Goal: Task Accomplishment & Management: Manage account settings

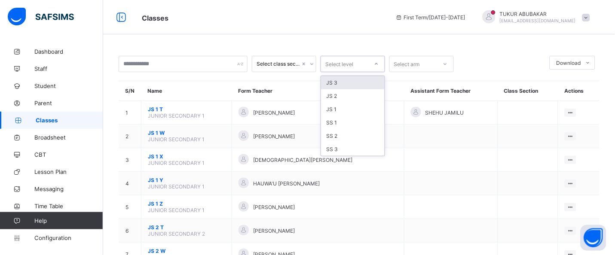
click at [363, 65] on div "Select level" at bounding box center [344, 64] width 47 height 12
click at [350, 84] on div "JS 3" at bounding box center [353, 82] width 64 height 13
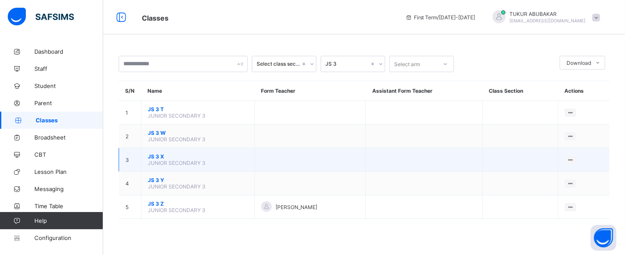
click at [158, 156] on span "JS 3 X" at bounding box center [198, 156] width 100 height 6
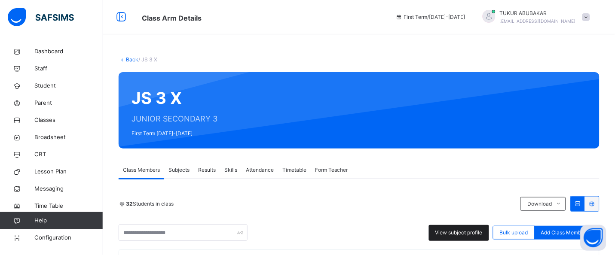
click at [480, 231] on span "View subject profile" at bounding box center [458, 233] width 47 height 8
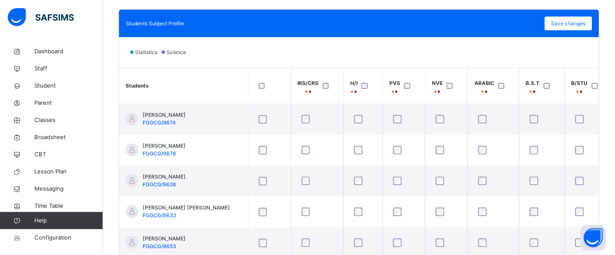
scroll to position [296, 0]
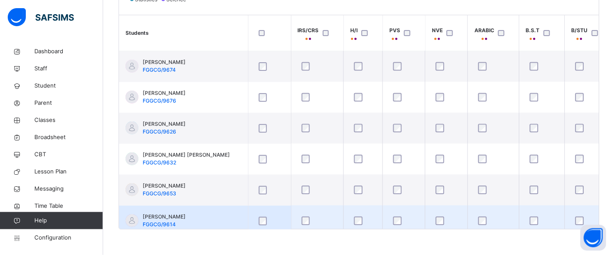
drag, startPoint x: 295, startPoint y: 229, endPoint x: 308, endPoint y: 213, distance: 21.0
click at [316, 213] on div "Students IRS/CRS H/I PVS NVE ARABIC B.S.T B/STU C.C.A CISCO CIVIC C.R.S ENG ENG…" at bounding box center [359, 122] width 480 height 215
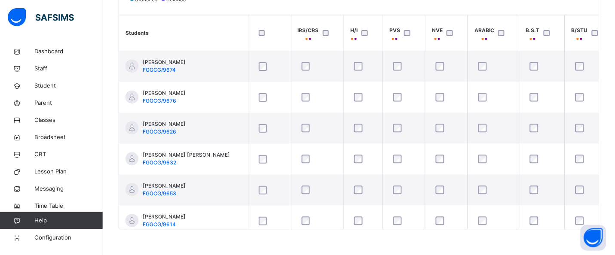
drag, startPoint x: 267, startPoint y: 229, endPoint x: 294, endPoint y: 230, distance: 27.1
click at [294, 230] on div "Back / JS 3 X JS 3 X JUNIOR SECONDARY 3 First Term [DATE]-[DATE] Class Members …" at bounding box center [359, 1] width 512 height 508
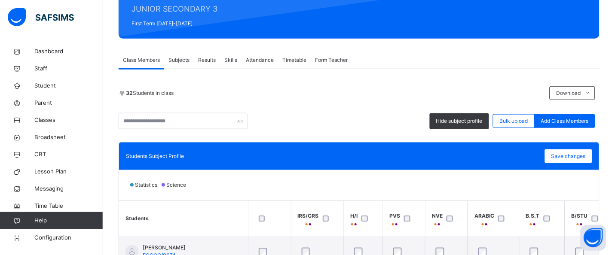
scroll to position [0, 0]
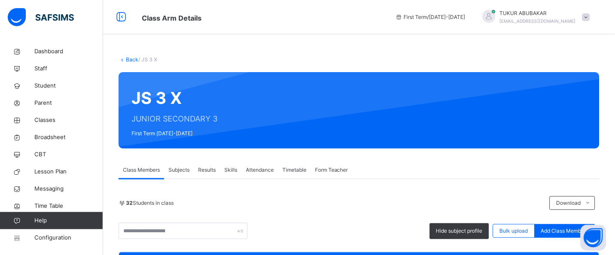
click at [132, 60] on link "Back" at bounding box center [132, 59] width 12 height 6
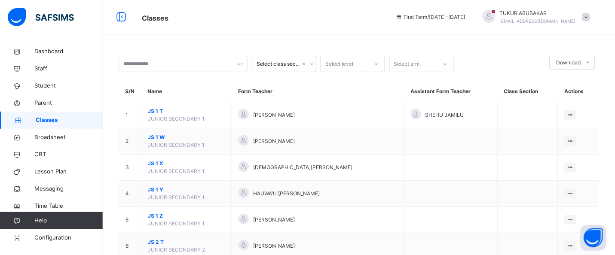
click at [369, 64] on div at bounding box center [376, 64] width 15 height 14
click at [345, 99] on div "JS 3" at bounding box center [353, 98] width 64 height 15
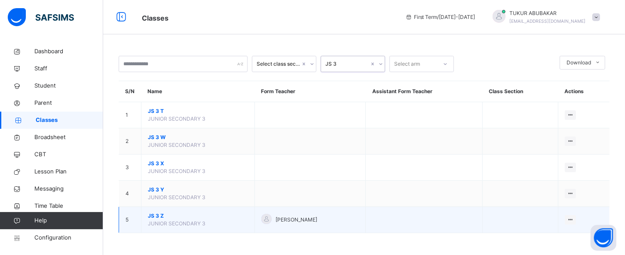
click at [158, 215] on span "JS 3 Z" at bounding box center [198, 216] width 100 height 8
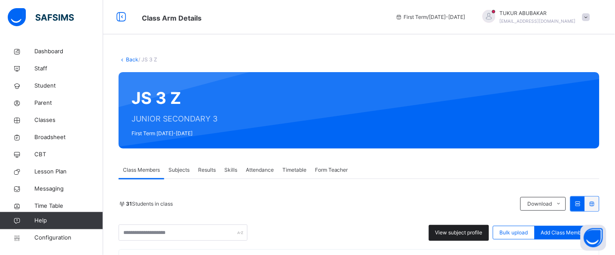
click at [481, 233] on span "View subject profile" at bounding box center [458, 233] width 47 height 8
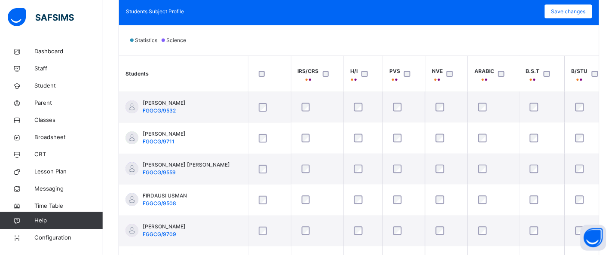
scroll to position [296, 0]
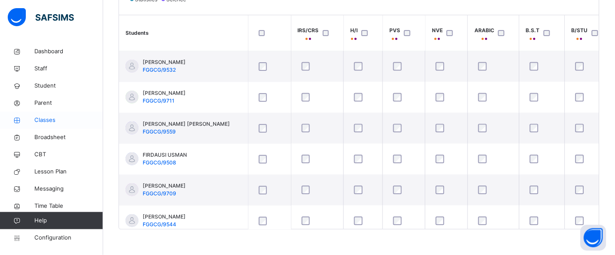
click at [51, 118] on span "Classes" at bounding box center [68, 120] width 69 height 9
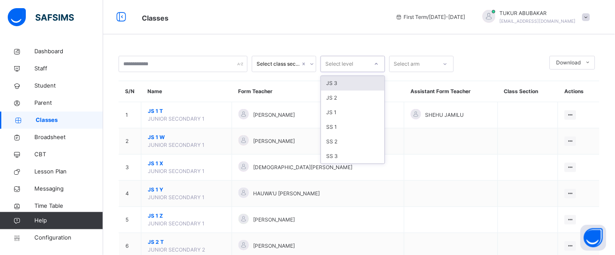
click at [373, 67] on div at bounding box center [376, 64] width 15 height 14
click at [340, 158] on div "SS 3" at bounding box center [353, 156] width 64 height 15
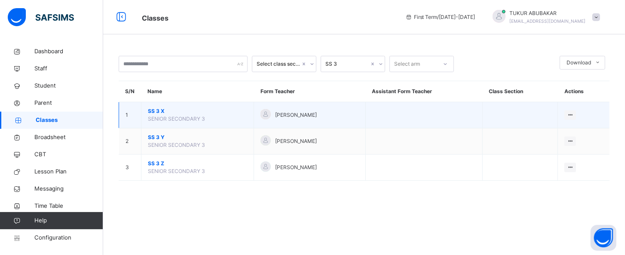
click at [166, 120] on span "SENIOR SECONDARY 3" at bounding box center [176, 119] width 57 height 6
click at [575, 124] on ul "View Class Assign form Teacher" at bounding box center [541, 140] width 70 height 32
click at [556, 136] on div "View Class" at bounding box center [547, 132] width 49 height 9
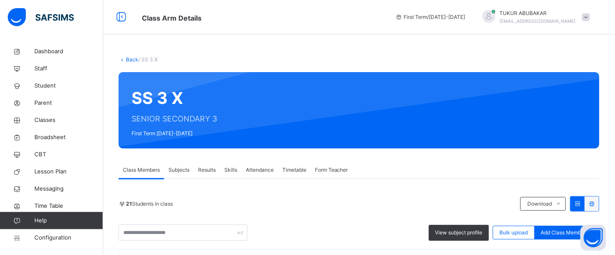
click at [367, 34] on div "Class Arm Details First Term / [DATE]-[DATE] TUKUR ABUBAKAR [EMAIL_ADDRESS][DOM…" at bounding box center [307, 17] width 615 height 34
click at [456, 231] on span "View subject profile" at bounding box center [458, 233] width 47 height 8
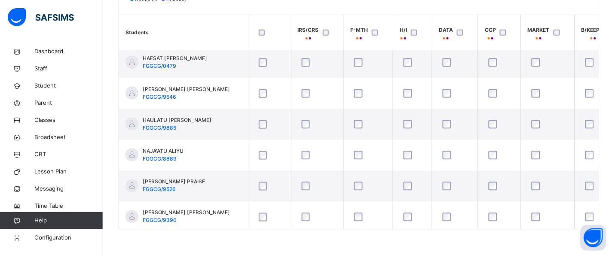
scroll to position [222, 0]
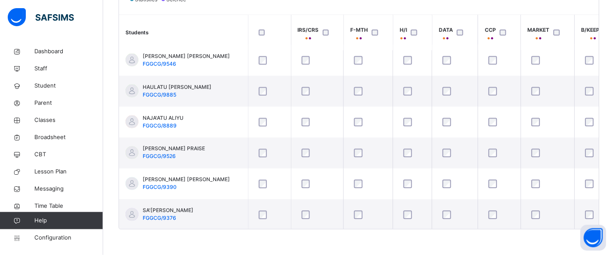
drag, startPoint x: 203, startPoint y: 231, endPoint x: 206, endPoint y: 226, distance: 5.8
click at [206, 229] on div "Back / SS 3 X SS 3 X SENIOR SECONDARY 3 First Term [DATE]-[DATE] Class Members …" at bounding box center [359, 1] width 512 height 508
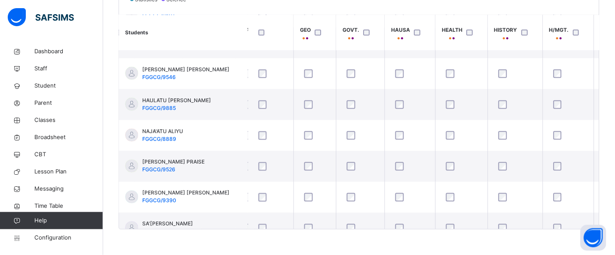
scroll to position [210, 1096]
drag, startPoint x: 609, startPoint y: 134, endPoint x: 609, endPoint y: 152, distance: 17.2
click at [599, 152] on div "Students Subject Profile Save changes Statistics Science Students IRS/CRS F-MTH…" at bounding box center [359, 93] width 481 height 273
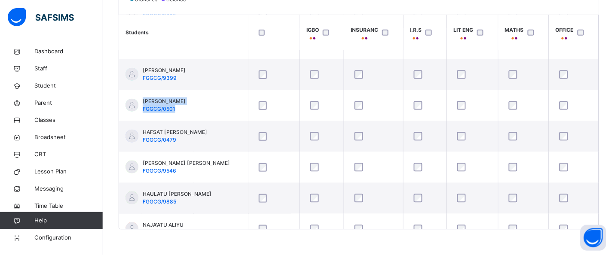
scroll to position [116, 1441]
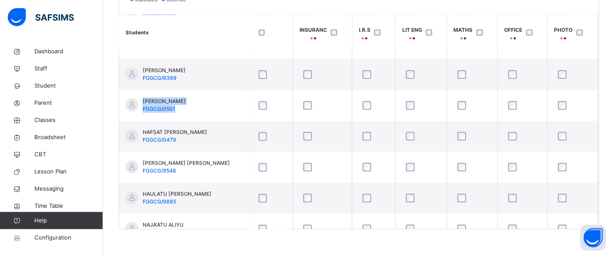
drag, startPoint x: 609, startPoint y: 95, endPoint x: 609, endPoint y: 66, distance: 29.2
click at [599, 66] on div "Students IRS/CRS F-MTH H/I DATA CCP MARKET B/KEEPIN BUILD CHEM CISCO CIVIC COMM…" at bounding box center [359, 122] width 480 height 215
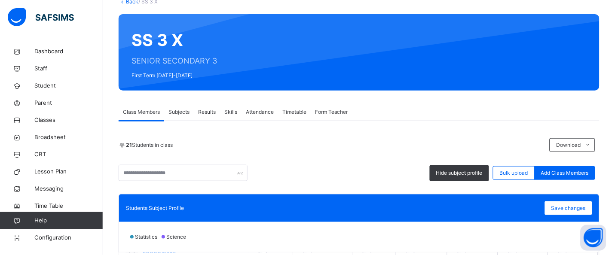
scroll to position [60, 0]
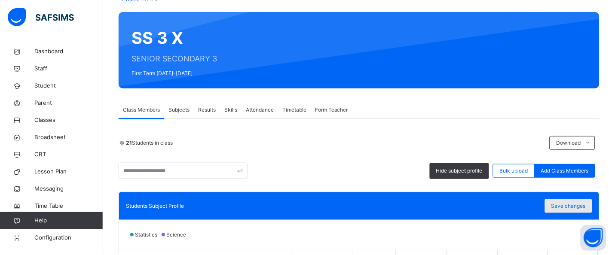
click at [583, 208] on span "Save changes" at bounding box center [568, 206] width 34 height 8
click at [449, 101] on div "Class Members Subjects Results Skills Attendance Timetable Form Teacher" at bounding box center [359, 110] width 481 height 18
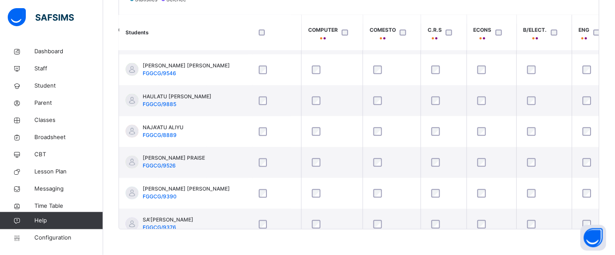
scroll to position [195, 566]
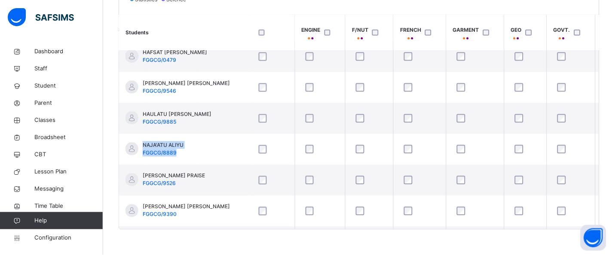
drag, startPoint x: 609, startPoint y: 129, endPoint x: 609, endPoint y: 152, distance: 23.2
click at [599, 152] on div "Students IRS/CRS F-MTH H/I DATA CCP MARKET B/KEEPIN BUILD CHEM CISCO CIVIC COMM…" at bounding box center [359, 122] width 480 height 215
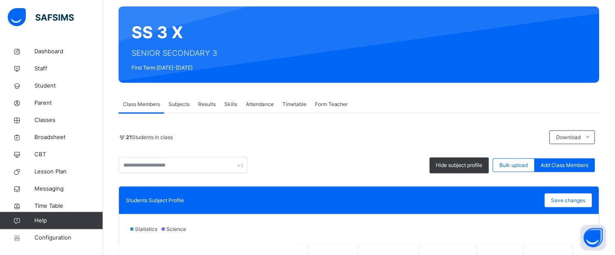
scroll to position [90, 0]
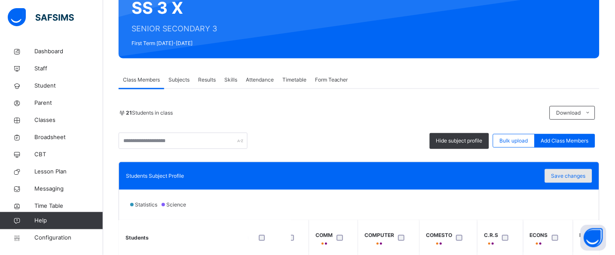
click at [585, 177] on span "Save changes" at bounding box center [568, 176] width 34 height 8
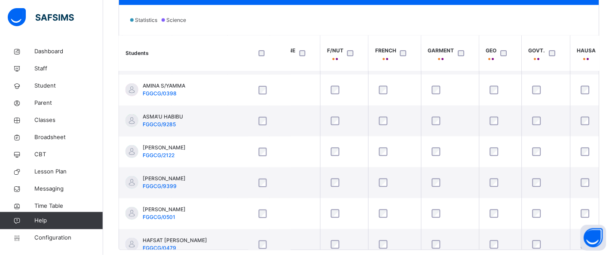
scroll to position [90, 910]
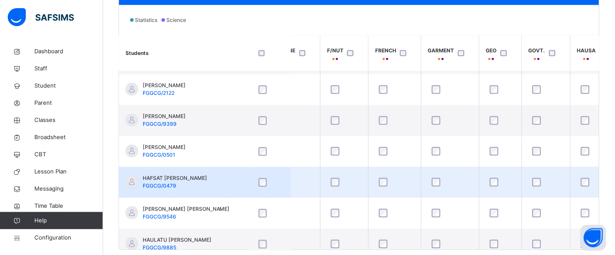
click at [403, 177] on div at bounding box center [395, 183] width 40 height 18
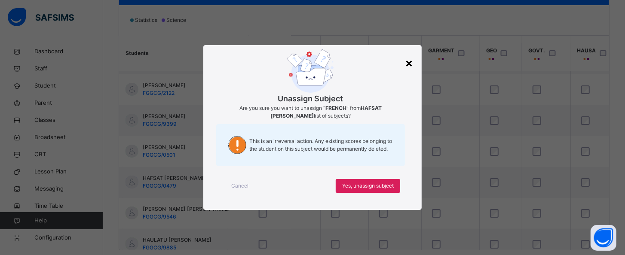
click at [409, 63] on div "×" at bounding box center [409, 63] width 8 height 18
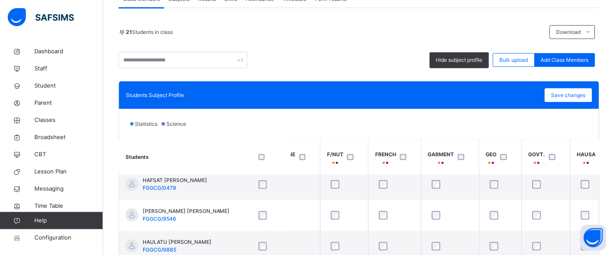
scroll to position [151, 0]
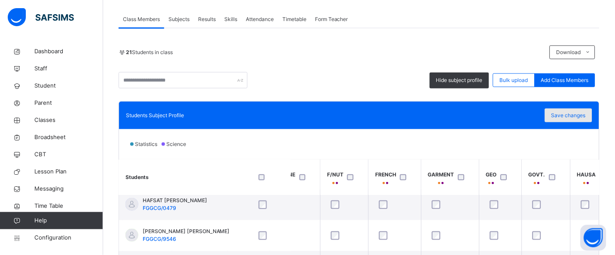
click at [582, 120] on div "Save changes" at bounding box center [568, 116] width 47 height 14
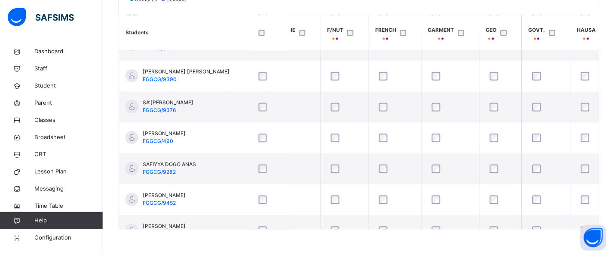
scroll to position [335, 910]
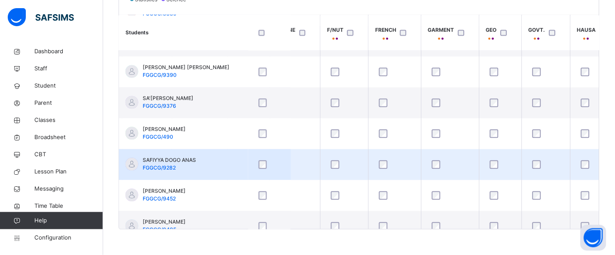
click at [335, 164] on div at bounding box center [344, 165] width 30 height 9
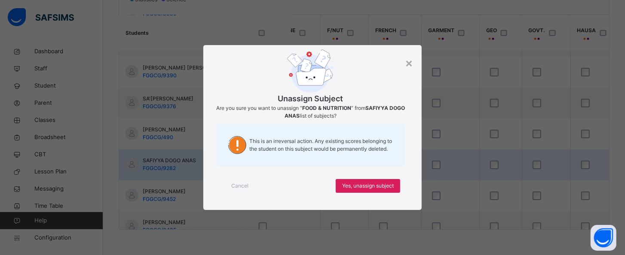
click at [335, 164] on div "This is an irreversal action. Any existing scores belonging to the student on t…" at bounding box center [310, 145] width 189 height 42
click at [407, 64] on div "×" at bounding box center [409, 63] width 8 height 18
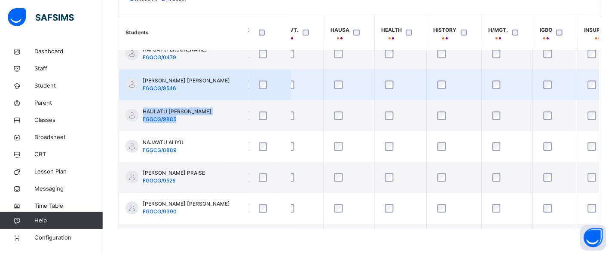
scroll to position [198, 1180]
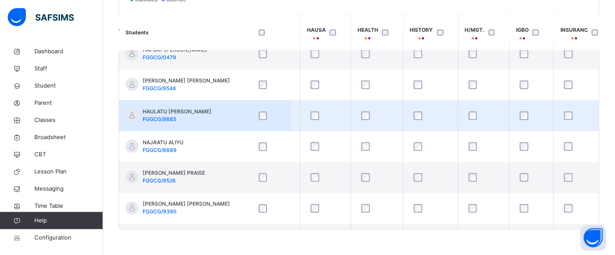
drag, startPoint x: 609, startPoint y: 106, endPoint x: 589, endPoint y: 101, distance: 19.8
click at [589, 101] on div "Students IRS/CRS F-MTH H/I DATA CCP MARKET B/KEEPIN BUILD CHEM CISCO CIVIC COMM…" at bounding box center [359, 122] width 480 height 215
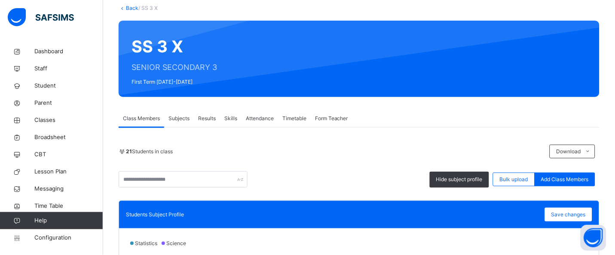
scroll to position [50, 0]
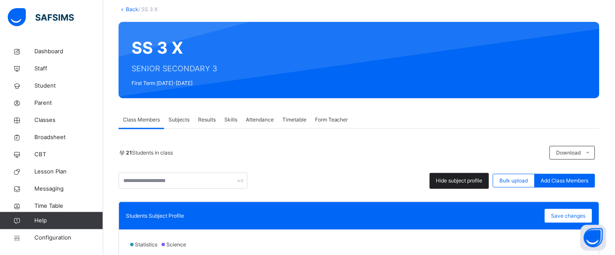
click at [482, 179] on span "Hide subject profile" at bounding box center [459, 181] width 46 height 8
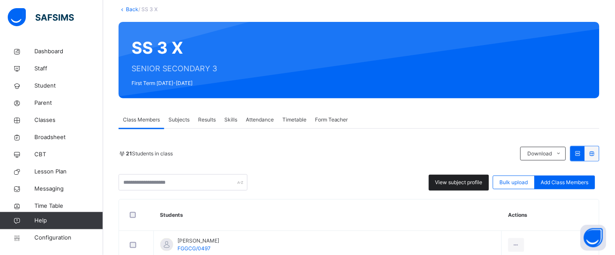
click at [482, 179] on span "View subject profile" at bounding box center [458, 183] width 47 height 8
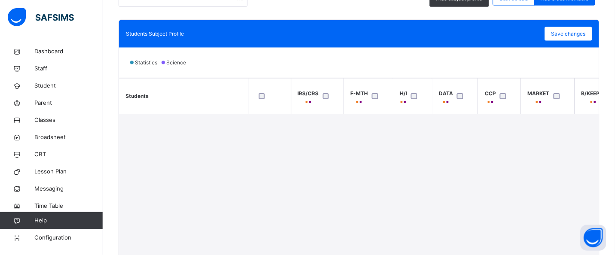
scroll to position [237, 0]
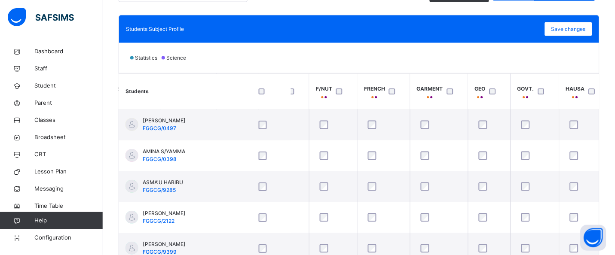
scroll to position [0, 921]
drag, startPoint x: 609, startPoint y: 116, endPoint x: 611, endPoint y: 126, distance: 10.1
click at [613, 129] on div "Back / SS 3 X SS 3 X SENIOR SECONDARY 3 First Term [DATE]-[DATE] Class Members …" at bounding box center [359, 60] width 512 height 508
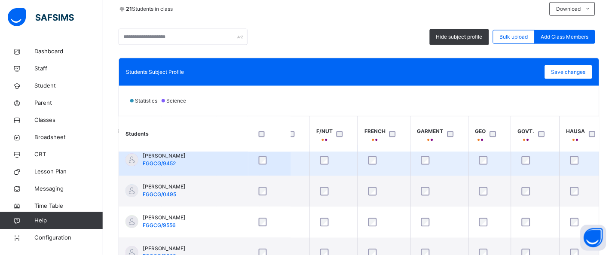
scroll to position [210, 0]
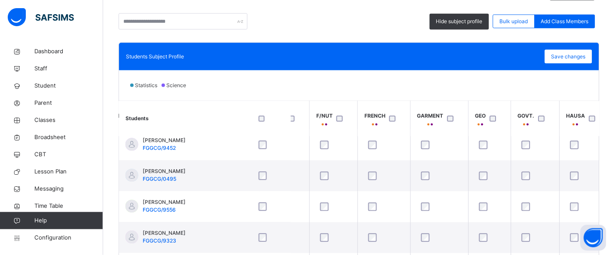
click at [431, 85] on div "Statistics Science" at bounding box center [359, 85] width 480 height 30
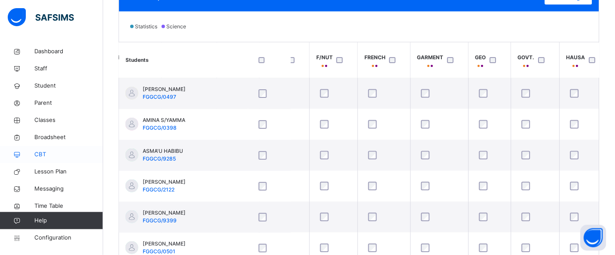
scroll to position [231, 0]
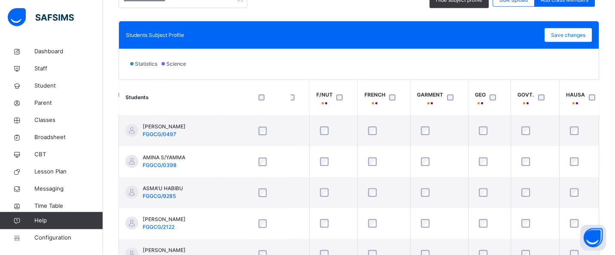
click at [373, 70] on div "Statistics Science" at bounding box center [359, 64] width 480 height 30
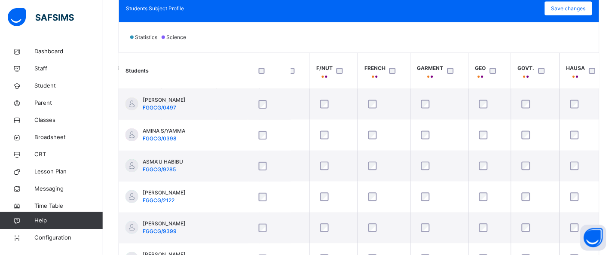
scroll to position [253, 0]
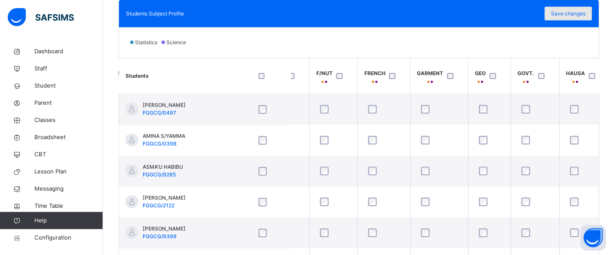
click at [571, 11] on span "Save changes" at bounding box center [568, 14] width 34 height 8
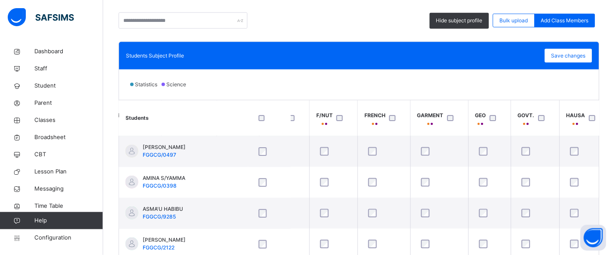
scroll to position [167, 0]
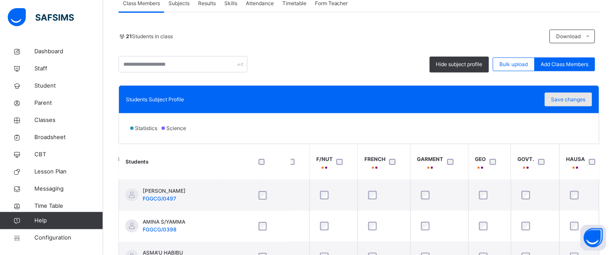
click at [585, 101] on span "Save changes" at bounding box center [568, 100] width 34 height 8
click at [582, 100] on span "Save changes" at bounding box center [568, 100] width 34 height 8
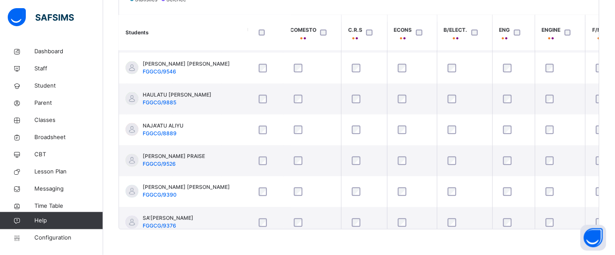
scroll to position [215, 638]
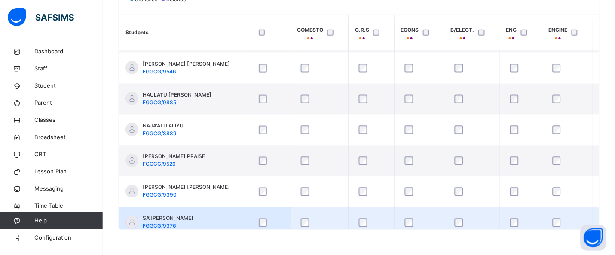
drag, startPoint x: 323, startPoint y: 226, endPoint x: 335, endPoint y: 225, distance: 12.5
click at [335, 225] on div at bounding box center [319, 223] width 40 height 9
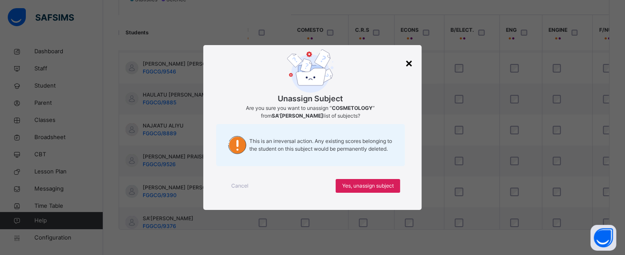
click at [411, 67] on div "×" at bounding box center [409, 63] width 8 height 18
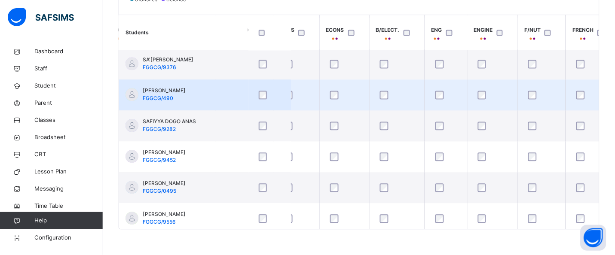
scroll to position [387, 713]
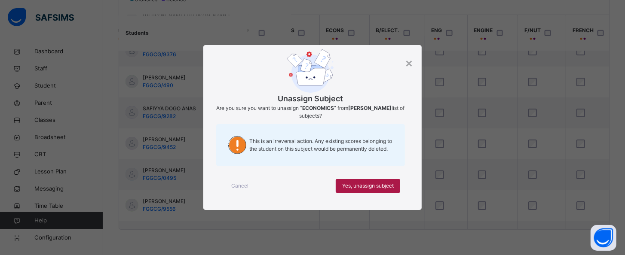
click at [341, 191] on div "Yes, unassign subject" at bounding box center [367, 186] width 64 height 14
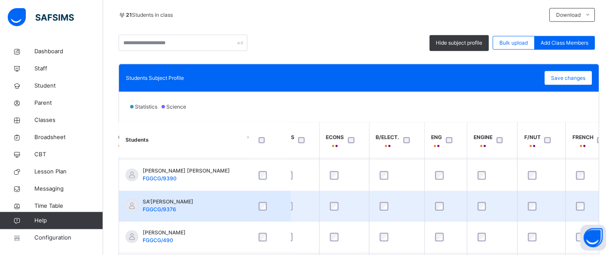
scroll to position [344, 713]
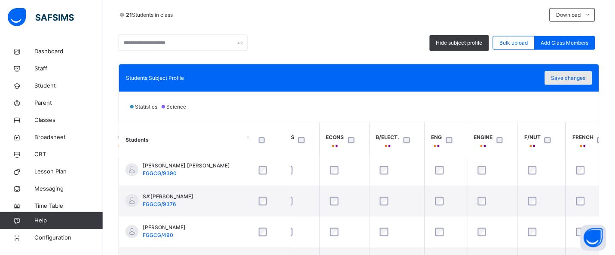
click at [566, 75] on span "Save changes" at bounding box center [568, 78] width 34 height 8
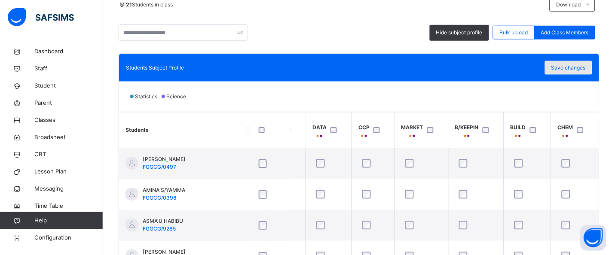
scroll to position [188, 0]
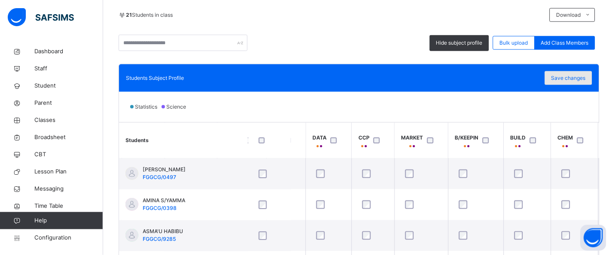
click at [585, 79] on span "Save changes" at bounding box center [568, 78] width 34 height 8
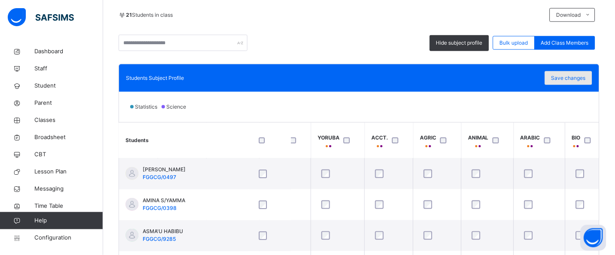
click at [568, 79] on span "Save changes" at bounding box center [568, 78] width 34 height 8
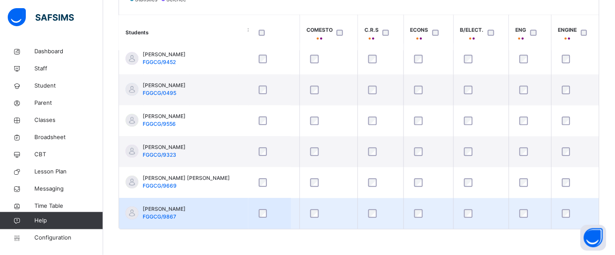
scroll to position [474, 620]
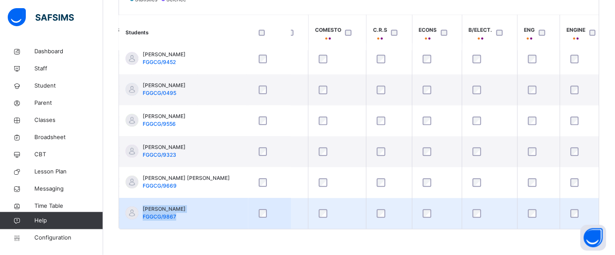
drag, startPoint x: 238, startPoint y: 203, endPoint x: 212, endPoint y: 201, distance: 25.9
click at [212, 201] on td "[PERSON_NAME] FGGCG/9867" at bounding box center [183, 213] width 129 height 31
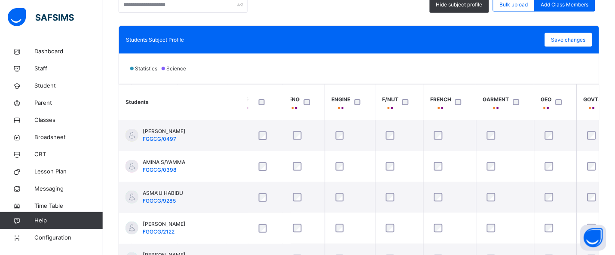
scroll to position [210, 0]
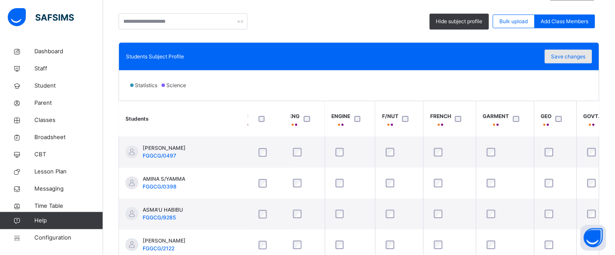
click at [585, 56] on span "Save changes" at bounding box center [568, 57] width 34 height 8
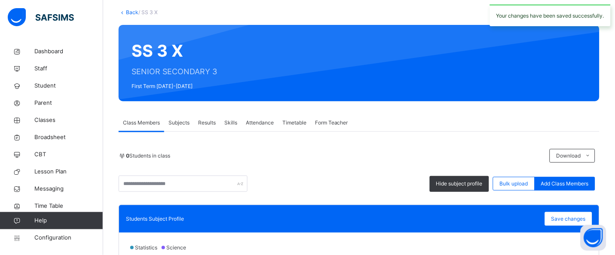
scroll to position [0, 0]
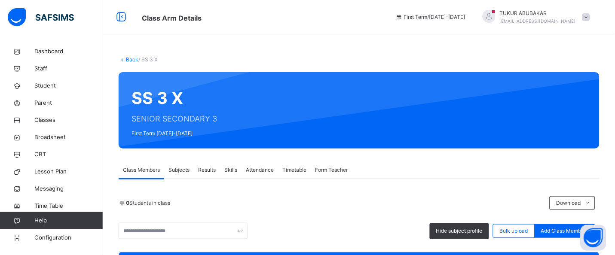
click at [131, 59] on link "Back" at bounding box center [132, 59] width 12 height 6
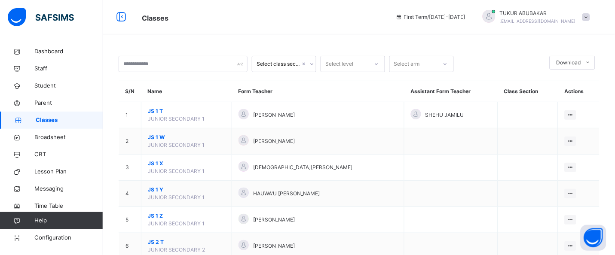
click at [363, 67] on div "Select level" at bounding box center [344, 64] width 47 height 13
click at [347, 158] on div "SS 3" at bounding box center [353, 156] width 64 height 15
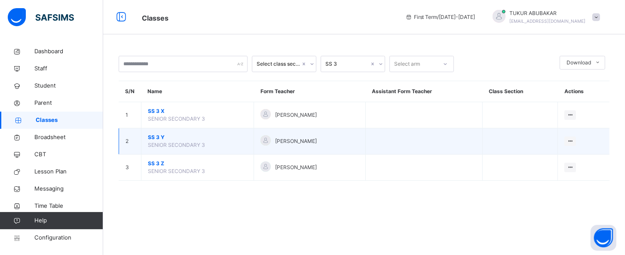
click at [157, 135] on span "SS 3 Y" at bounding box center [197, 138] width 99 height 8
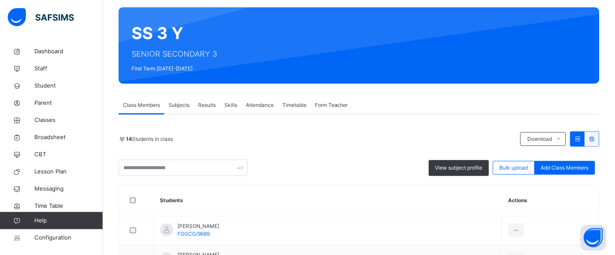
scroll to position [129, 0]
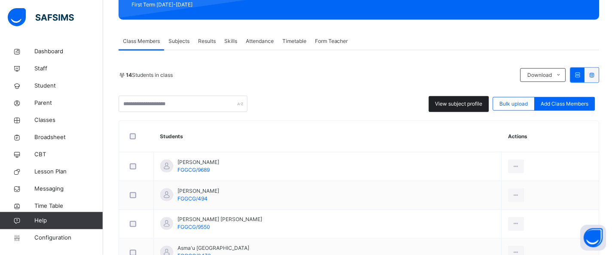
click at [469, 104] on span "View subject profile" at bounding box center [458, 104] width 47 height 8
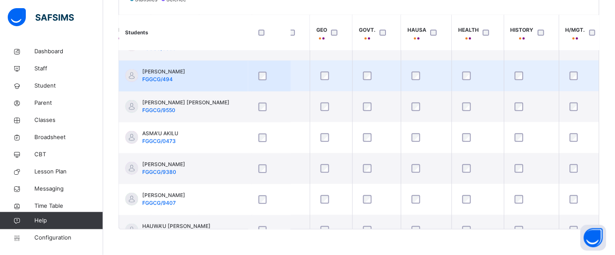
scroll to position [0, 1079]
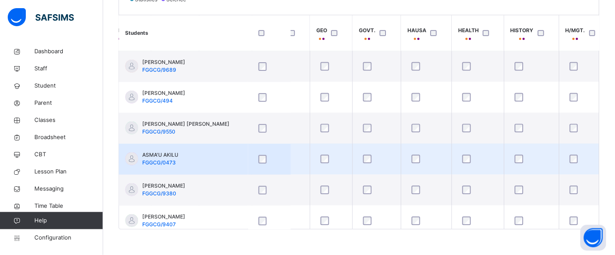
click at [331, 155] on div at bounding box center [331, 159] width 25 height 9
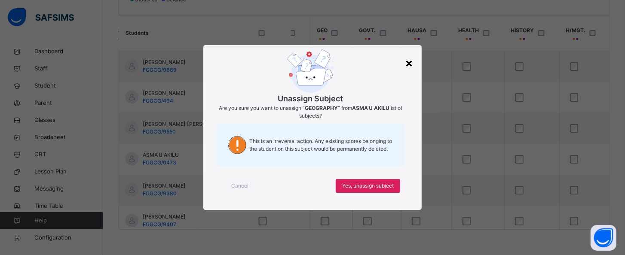
click at [410, 65] on div "×" at bounding box center [409, 63] width 8 height 18
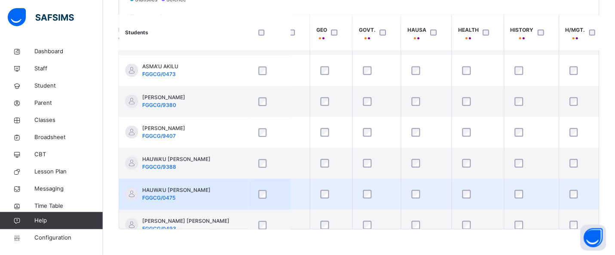
scroll to position [129, 1079]
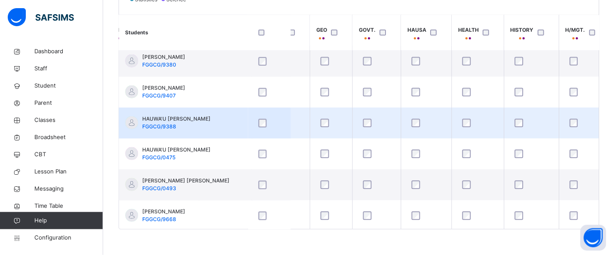
click at [330, 124] on div at bounding box center [331, 123] width 25 height 9
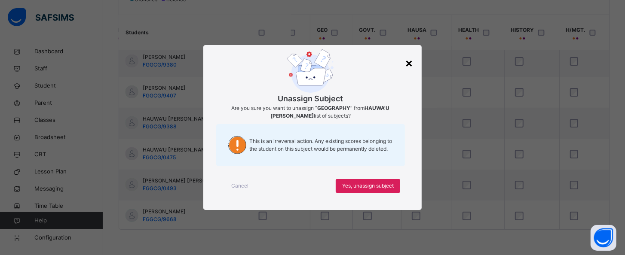
click at [408, 62] on div "×" at bounding box center [409, 63] width 8 height 18
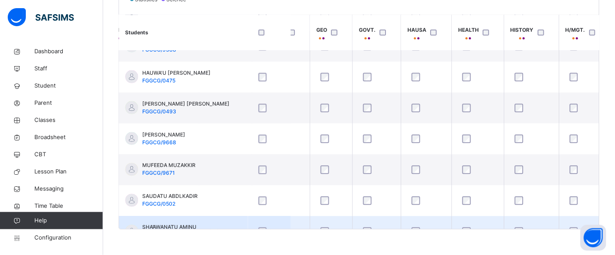
scroll to position [236, 1079]
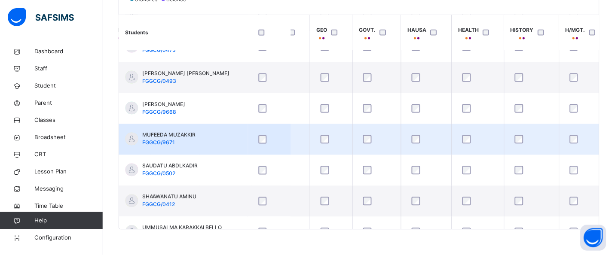
click at [330, 135] on div at bounding box center [331, 139] width 25 height 9
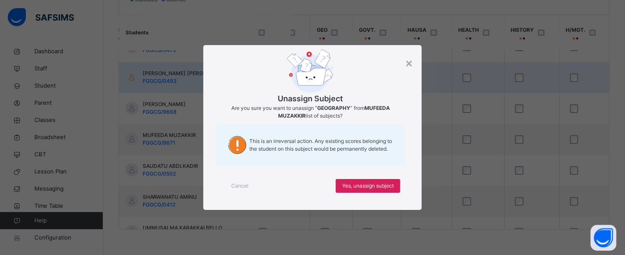
click at [411, 66] on div "×" at bounding box center [409, 63] width 8 height 18
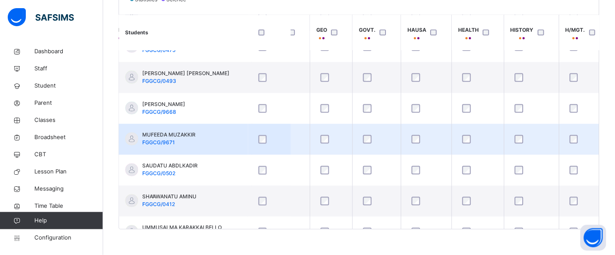
click at [323, 142] on div at bounding box center [331, 139] width 25 height 9
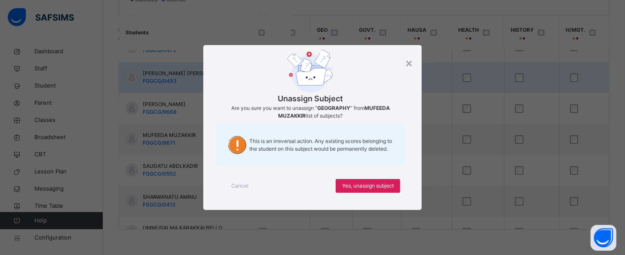
drag, startPoint x: 410, startPoint y: 64, endPoint x: 380, endPoint y: 91, distance: 40.5
click at [411, 64] on div "×" at bounding box center [409, 63] width 8 height 18
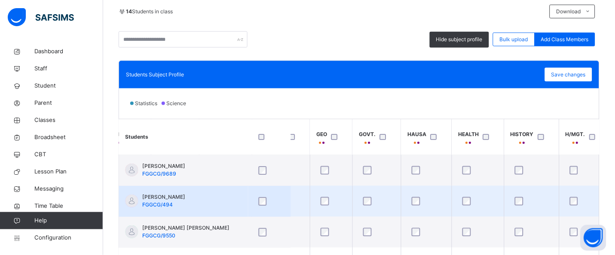
scroll to position [167, 0]
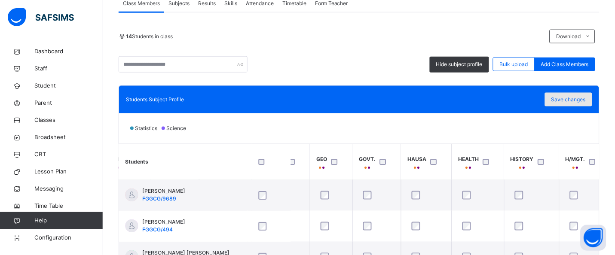
click at [564, 98] on span "Save changes" at bounding box center [568, 100] width 34 height 8
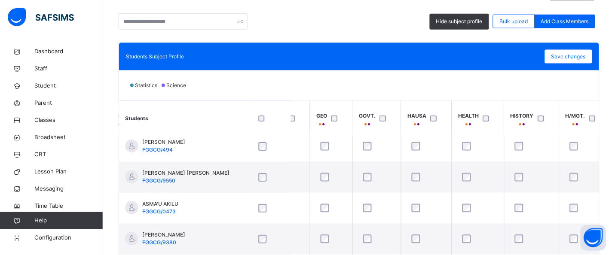
scroll to position [43, 1079]
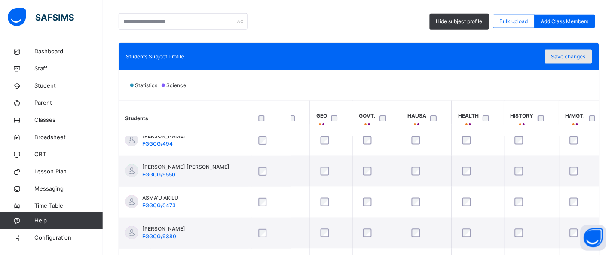
click at [585, 58] on span "Save changes" at bounding box center [568, 57] width 34 height 8
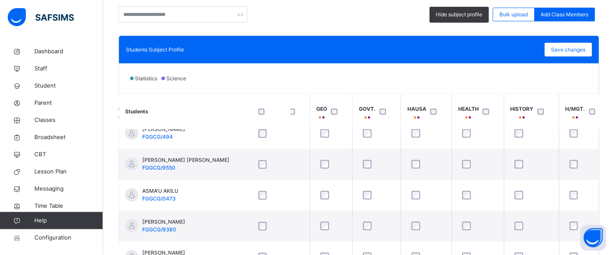
scroll to position [210, 0]
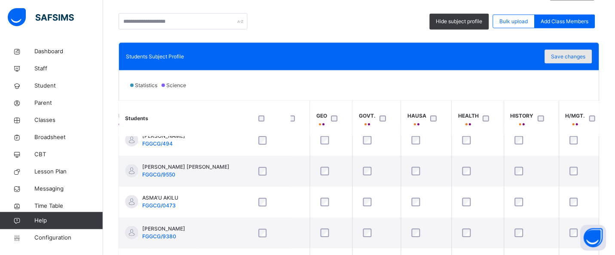
click at [572, 62] on div "Save changes" at bounding box center [568, 57] width 47 height 14
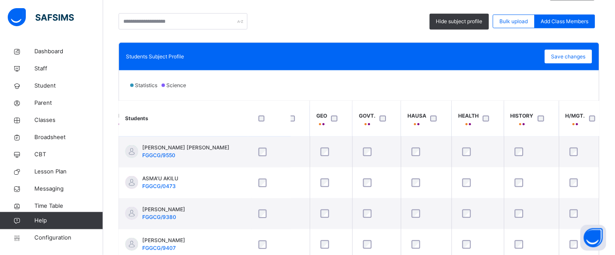
scroll to position [64, 1079]
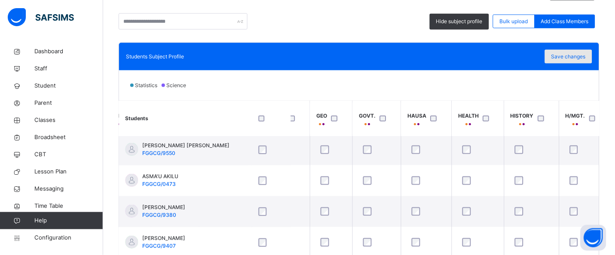
click at [585, 57] on span "Save changes" at bounding box center [568, 57] width 34 height 8
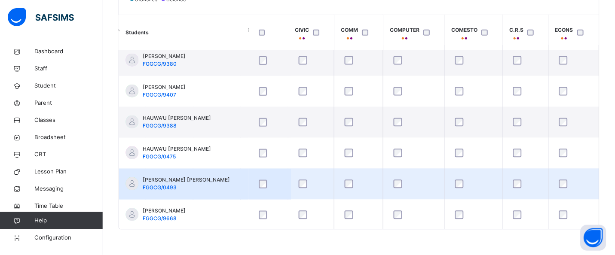
scroll to position [129, 484]
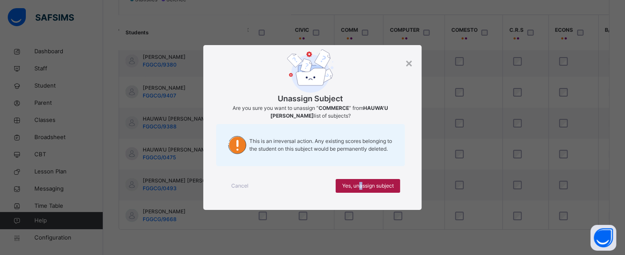
click at [360, 185] on span "Yes, unassign subject" at bounding box center [368, 186] width 52 height 8
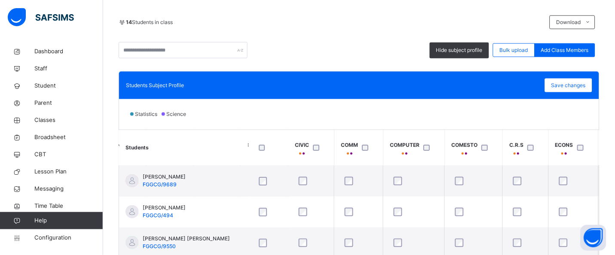
scroll to position [167, 0]
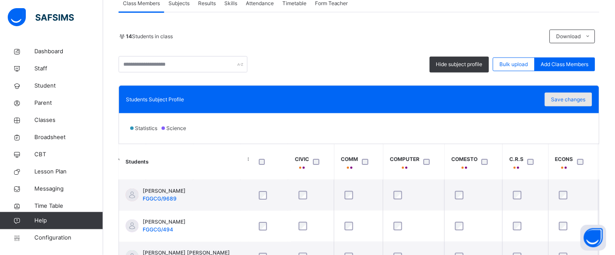
click at [572, 100] on span "Save changes" at bounding box center [568, 100] width 34 height 8
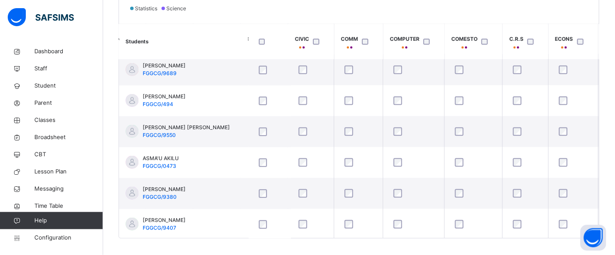
scroll to position [296, 0]
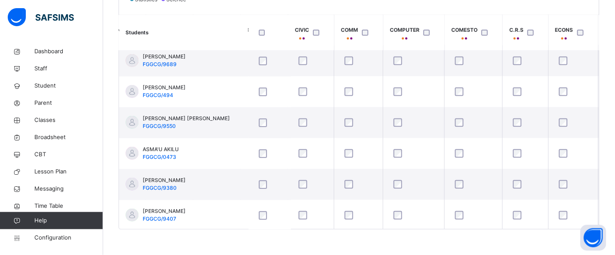
drag, startPoint x: 308, startPoint y: 234, endPoint x: 356, endPoint y: 250, distance: 50.3
click at [356, 250] on div "Back / SS 3 Y SS 3 Y SENIOR SECONDARY 3 First Term [DATE]-[DATE] Class Members …" at bounding box center [359, 1] width 512 height 508
drag, startPoint x: 320, startPoint y: 232, endPoint x: 306, endPoint y: 229, distance: 14.3
click at [336, 236] on div "Back / SS 3 Y SS 3 Y SENIOR SECONDARY 3 First Term [DATE]-[DATE] Class Members …" at bounding box center [359, 1] width 512 height 508
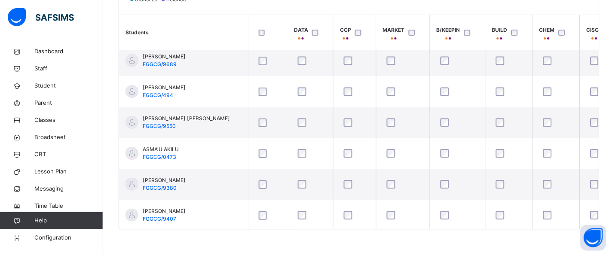
scroll to position [6, 126]
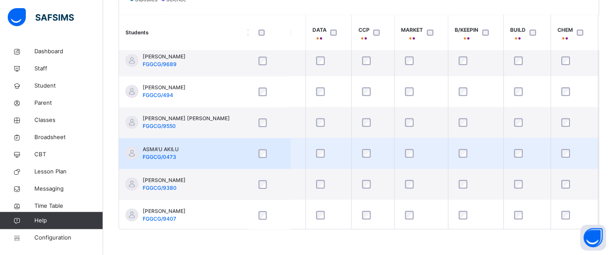
click at [325, 155] on div at bounding box center [328, 153] width 28 height 9
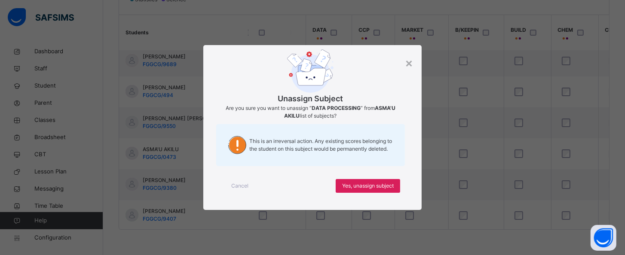
click at [404, 68] on div "Unassign Subject Are you sure you want to unassign “ DATA PROCESSING ” from ASM…" at bounding box center [310, 110] width 189 height 122
click at [409, 61] on div "×" at bounding box center [409, 63] width 8 height 18
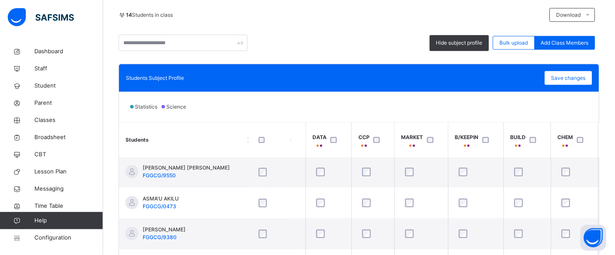
scroll to position [64, 126]
drag, startPoint x: 580, startPoint y: 73, endPoint x: 562, endPoint y: 70, distance: 17.9
click at [580, 73] on div "Save changes" at bounding box center [568, 78] width 47 height 14
click at [573, 82] on div "Save changes" at bounding box center [568, 78] width 47 height 14
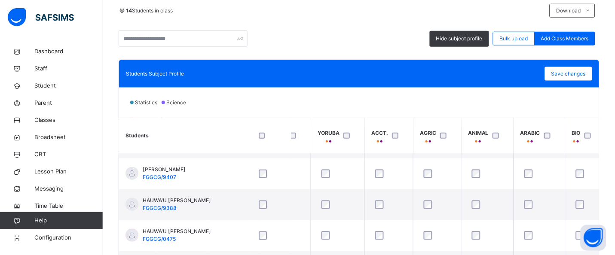
scroll to position [145, 0]
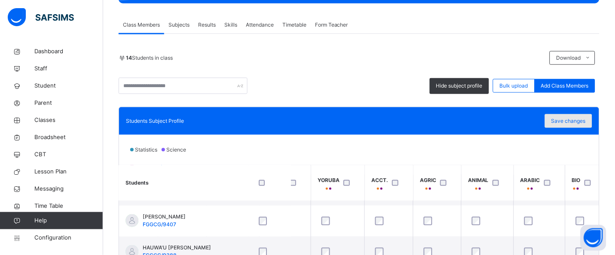
click at [585, 118] on span "Save changes" at bounding box center [568, 121] width 34 height 8
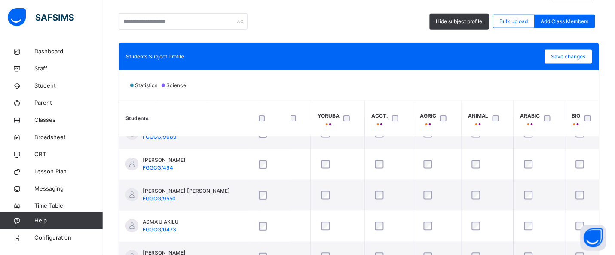
scroll to position [0, 1924]
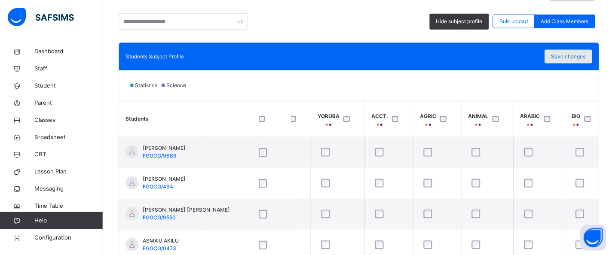
click at [581, 58] on span "Save changes" at bounding box center [568, 57] width 34 height 8
click at [582, 63] on div "Save changes" at bounding box center [568, 57] width 47 height 14
click at [574, 59] on div "Save changes" at bounding box center [568, 57] width 47 height 14
click at [0, 0] on div "Idle Mode" at bounding box center [0, 0] width 0 height 0
click at [0, 0] on p "Due to inactivity you would be logged out to the system in the next 15mins , cl…" at bounding box center [0, 0] width 0 height 0
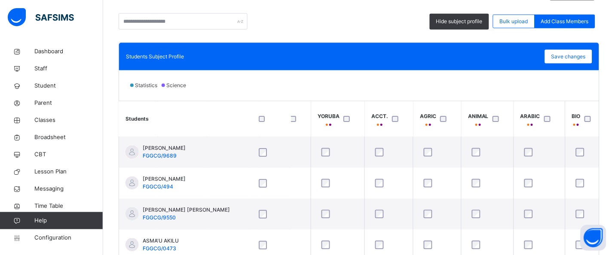
click at [0, 0] on div "Idle Mode" at bounding box center [0, 0] width 0 height 0
click at [0, 0] on div "Log me out Resume" at bounding box center [0, 0] width 0 height 0
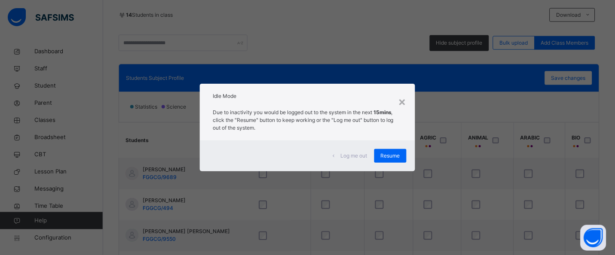
scroll to position [296, 0]
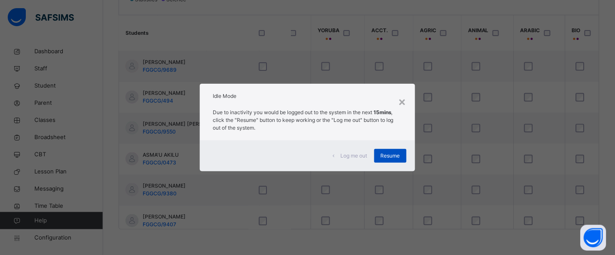
click at [403, 155] on div "Resume" at bounding box center [390, 156] width 32 height 14
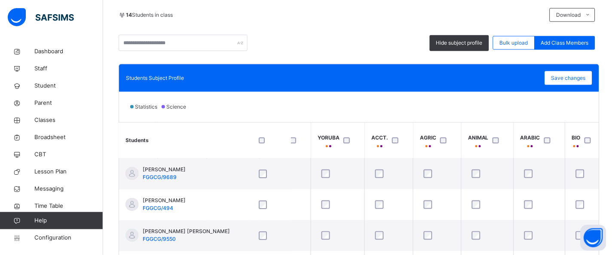
scroll to position [150, 1924]
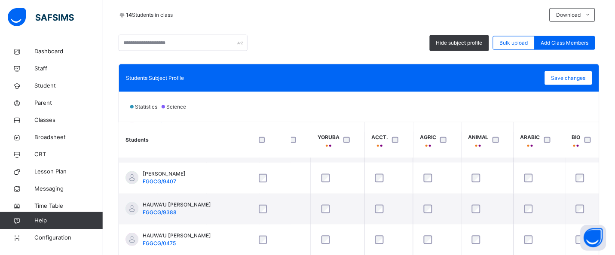
click at [410, 124] on th "ACCT." at bounding box center [389, 140] width 49 height 36
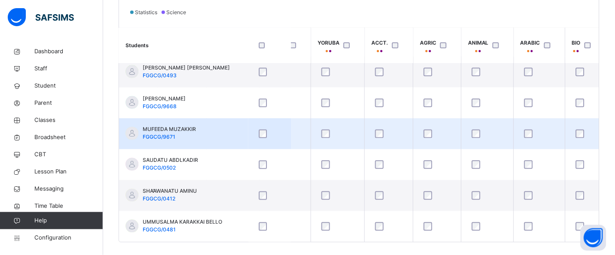
scroll to position [296, 0]
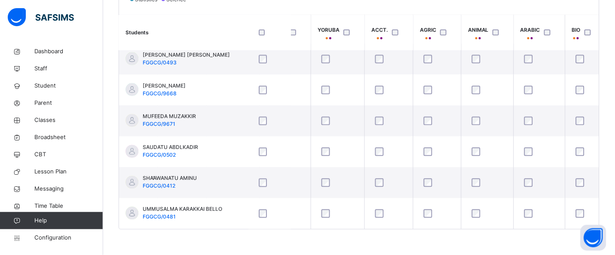
click at [377, 244] on div "Back / SS 3 Y SS 3 Y SENIOR SECONDARY 3 First Term [DATE]-[DATE] Class Members …" at bounding box center [359, 1] width 512 height 508
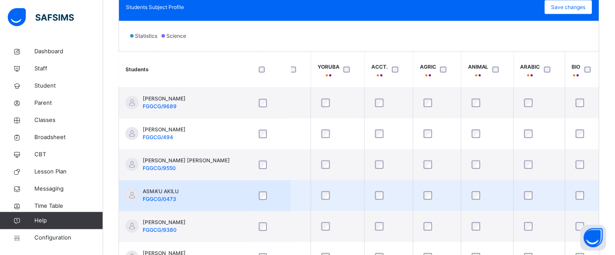
scroll to position [210, 0]
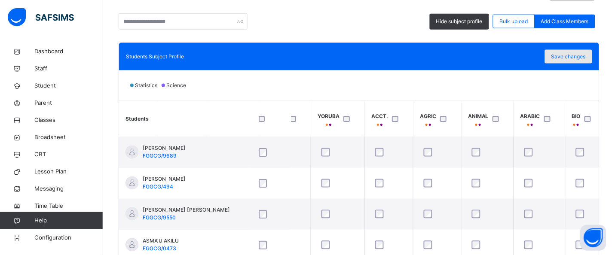
click at [566, 56] on span "Save changes" at bounding box center [568, 57] width 34 height 8
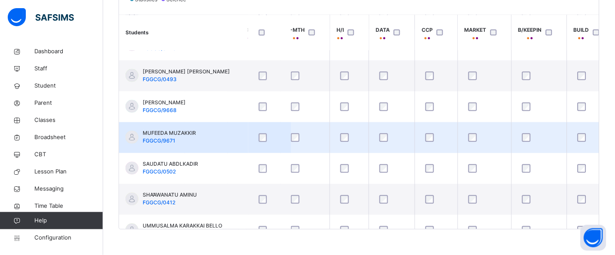
scroll to position [258, 63]
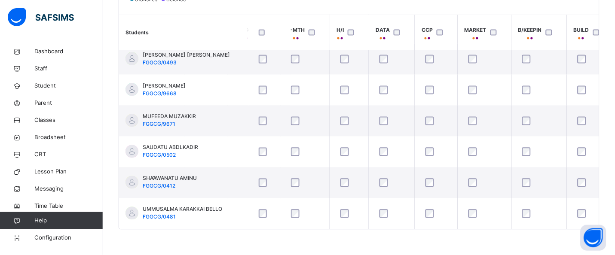
drag, startPoint x: 219, startPoint y: 229, endPoint x: 277, endPoint y: 241, distance: 59.7
click at [277, 241] on div "Back / SS 3 Y SS 3 Y SENIOR SECONDARY 3 First Term [DATE]-[DATE] Class Members …" at bounding box center [359, 1] width 512 height 508
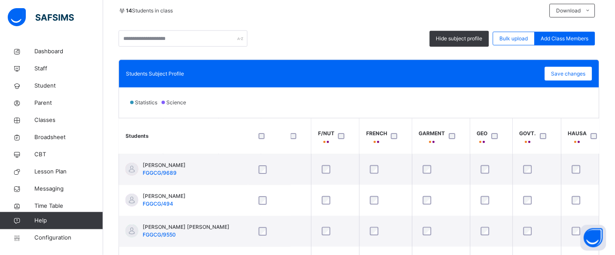
scroll to position [188, 0]
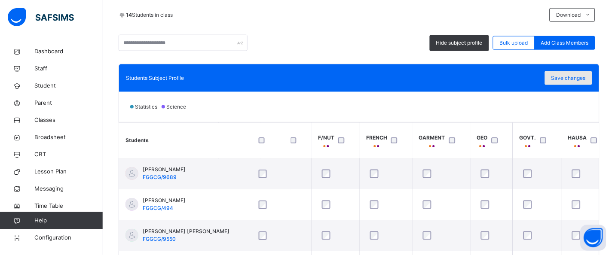
click at [568, 81] on span "Save changes" at bounding box center [568, 78] width 34 height 8
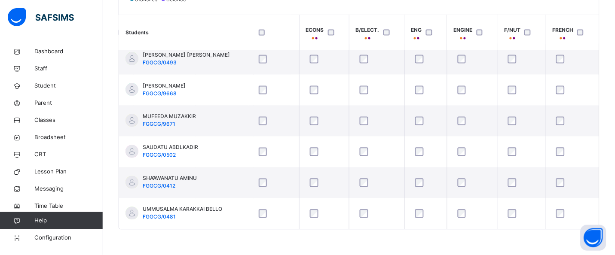
scroll to position [258, 726]
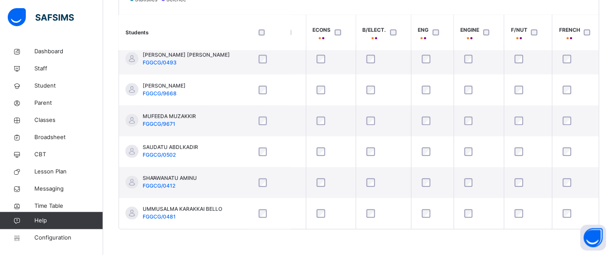
click at [299, 253] on div "Back / SS 3 Y SS 3 Y SENIOR SECONDARY 3 First Term [DATE]-[DATE] Class Members …" at bounding box center [359, 1] width 512 height 508
drag, startPoint x: 330, startPoint y: 229, endPoint x: 315, endPoint y: 235, distance: 15.8
click at [315, 235] on div "Back / SS 3 Y SS 3 Y SENIOR SECONDARY 3 First Term [DATE]-[DATE] Class Members …" at bounding box center [359, 1] width 512 height 508
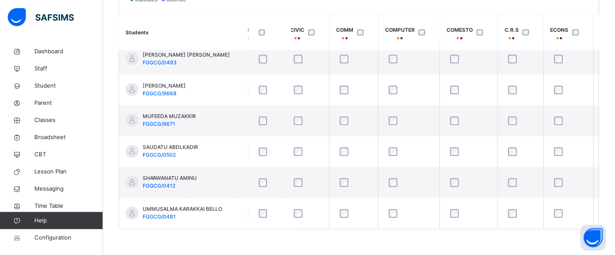
scroll to position [258, 484]
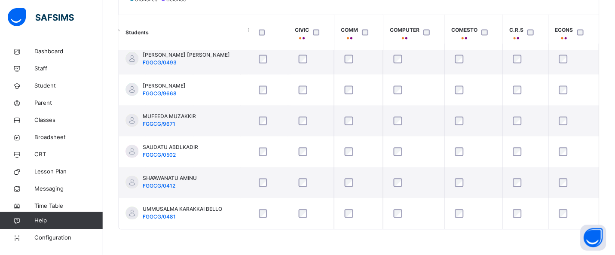
drag, startPoint x: 297, startPoint y: 230, endPoint x: 277, endPoint y: 235, distance: 19.9
click at [277, 235] on div "Back / SS 3 Y SS 3 Y SENIOR SECONDARY 3 First Term [DATE]-[DATE] Class Members …" at bounding box center [359, 1] width 512 height 508
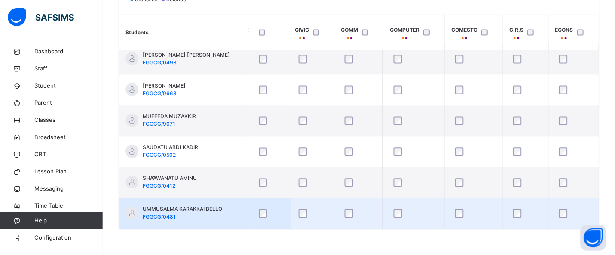
drag, startPoint x: 279, startPoint y: 229, endPoint x: 260, endPoint y: 221, distance: 21.0
click at [260, 221] on div "Students IRS/CRS F-MTH H/I DATA CCP MARKET B/KEEPIN BUILD CHEM CISCO CIVIC COMM…" at bounding box center [359, 122] width 480 height 215
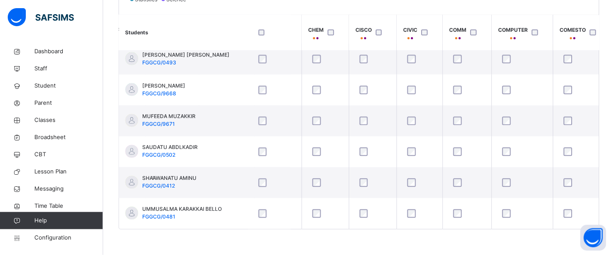
scroll to position [258, 357]
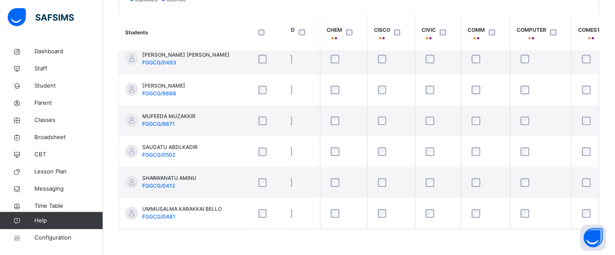
click at [351, 36] on div at bounding box center [351, 33] width 18 height 18
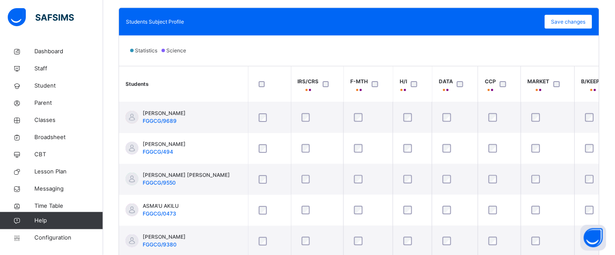
scroll to position [188, 0]
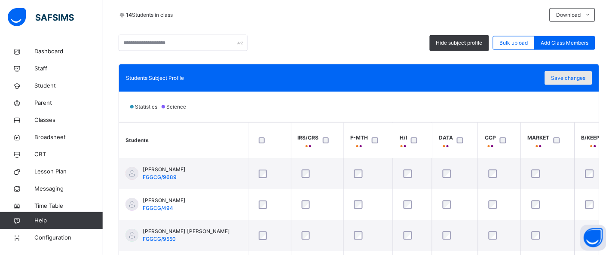
click at [573, 74] on span "Save changes" at bounding box center [568, 78] width 34 height 8
click at [567, 79] on span "Save changes" at bounding box center [568, 78] width 34 height 8
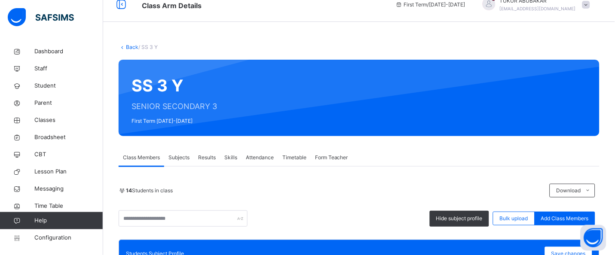
scroll to position [0, 0]
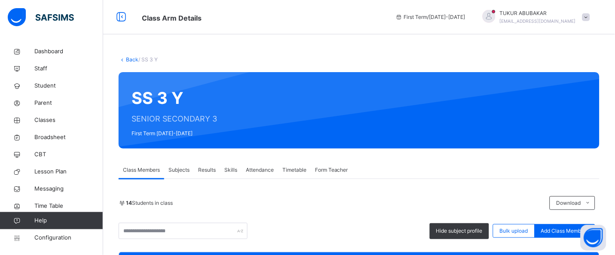
click at [131, 62] on link "Back" at bounding box center [132, 59] width 12 height 6
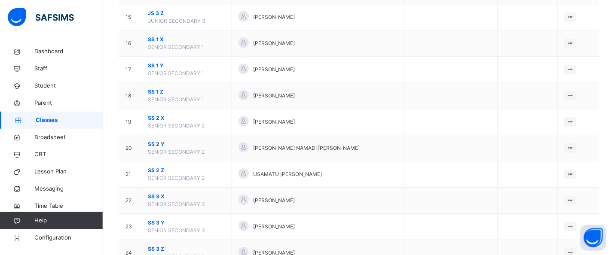
scroll to position [497, 0]
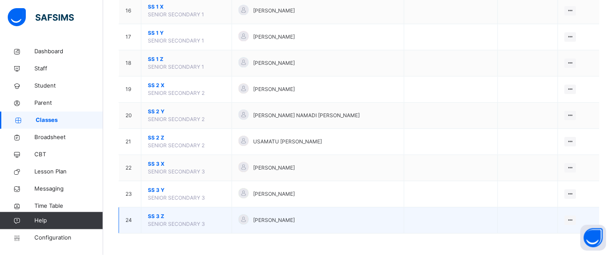
click at [152, 218] on span "SS 3 Z" at bounding box center [186, 217] width 77 height 8
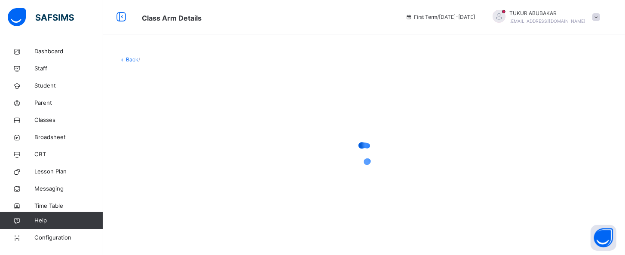
click at [383, 85] on div at bounding box center [364, 153] width 491 height 163
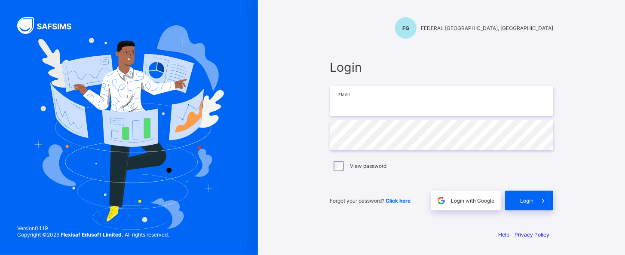
type input "**********"
drag, startPoint x: 535, startPoint y: 223, endPoint x: 539, endPoint y: 228, distance: 6.7
click at [539, 228] on div "**********" at bounding box center [441, 127] width 258 height 255
click at [548, 222] on div "**********" at bounding box center [441, 135] width 241 height 176
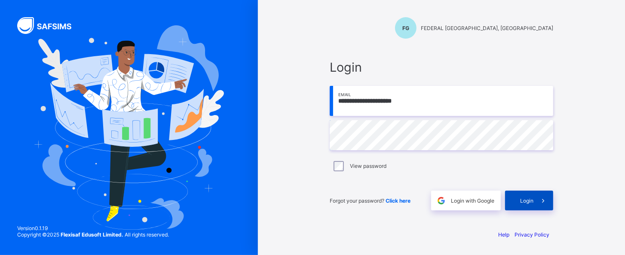
drag, startPoint x: 539, startPoint y: 207, endPoint x: 534, endPoint y: 210, distance: 5.6
click at [534, 210] on span at bounding box center [543, 201] width 20 height 20
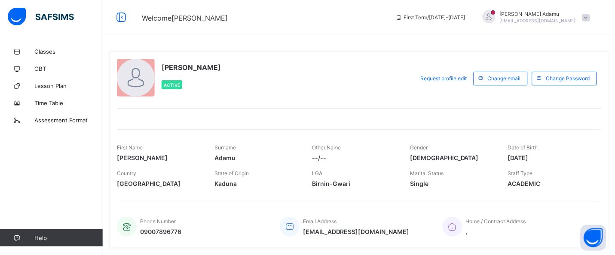
click at [320, 60] on div "Umar Adamu Active" at bounding box center [263, 78] width 293 height 39
click at [594, 21] on div "Umar Adamu abworld9814@gmail.com" at bounding box center [534, 17] width 120 height 14
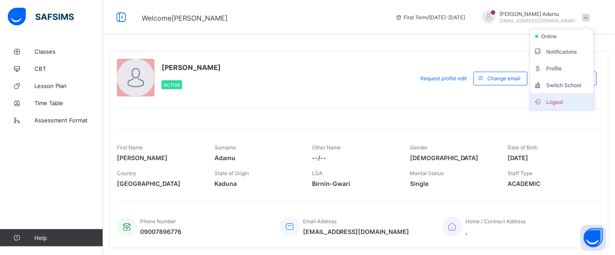
click at [570, 95] on li "Logout" at bounding box center [562, 101] width 64 height 17
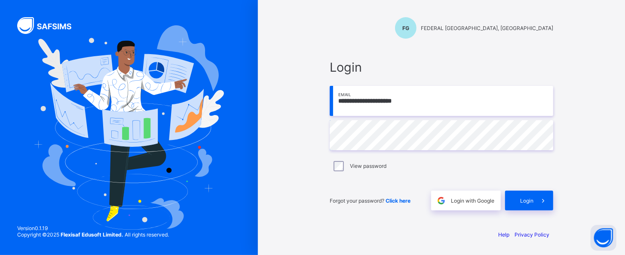
click at [419, 109] on input "**********" at bounding box center [440, 101] width 223 height 30
type input "**********"
click at [530, 202] on span "Login" at bounding box center [526, 201] width 13 height 6
